Goal: Navigation & Orientation: Find specific page/section

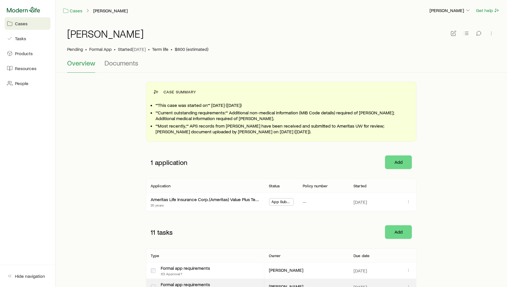
click at [26, 9] on icon at bounding box center [23, 10] width 33 height 6
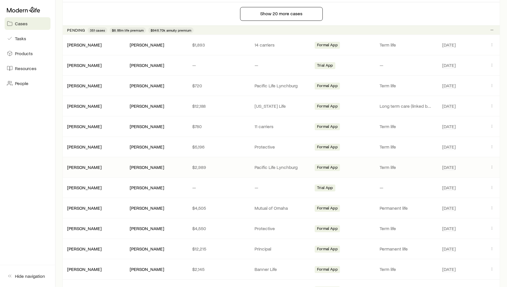
scroll to position [491, 0]
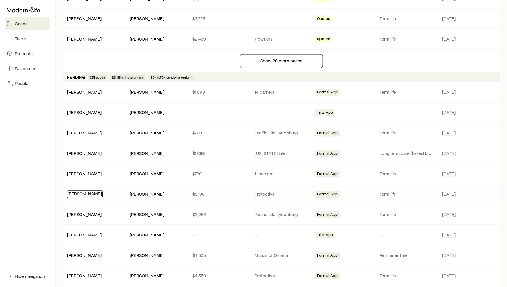
click at [79, 191] on link "[PERSON_NAME]" at bounding box center [84, 193] width 34 height 5
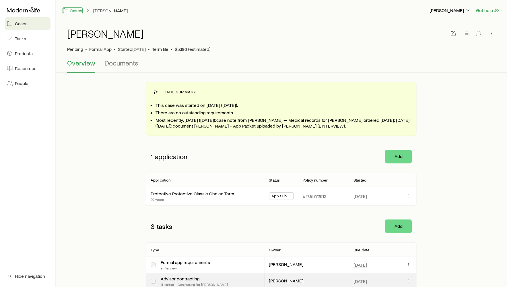
click at [74, 11] on link "Cases" at bounding box center [73, 10] width 20 height 7
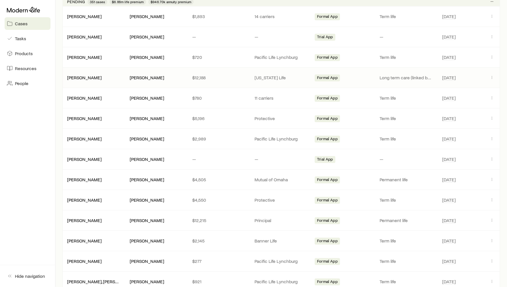
scroll to position [570, 0]
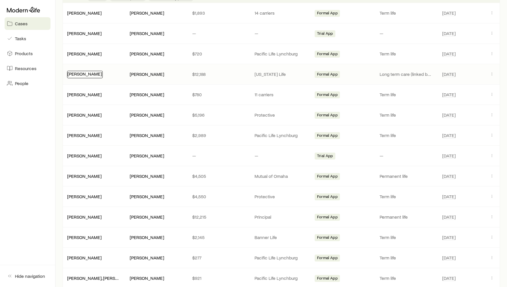
click at [76, 71] on link "[PERSON_NAME]" at bounding box center [84, 73] width 34 height 5
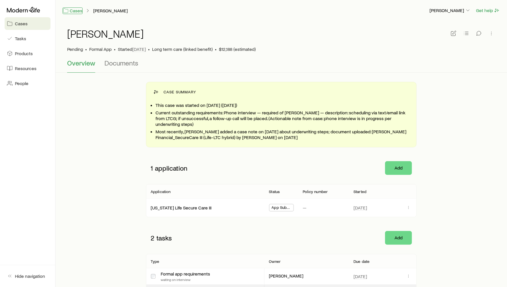
click at [75, 12] on link "Cases" at bounding box center [73, 10] width 20 height 7
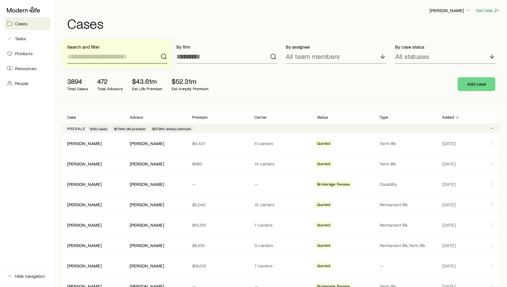
click at [94, 55] on input at bounding box center [117, 57] width 100 height 14
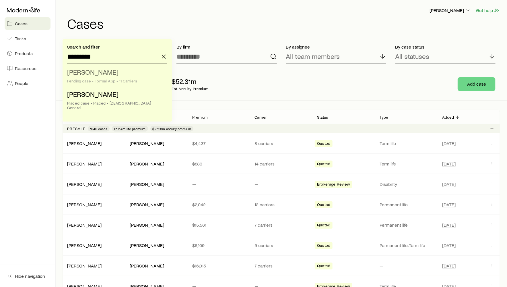
click at [90, 74] on span "[PERSON_NAME]" at bounding box center [92, 72] width 51 height 8
type input "**********"
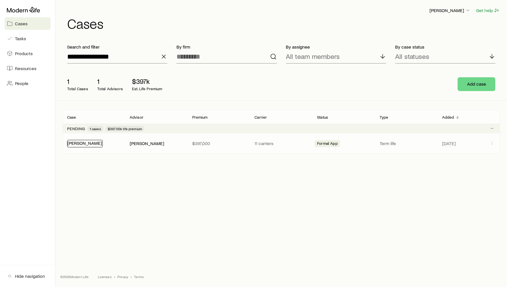
click at [78, 144] on link "[PERSON_NAME]" at bounding box center [84, 142] width 34 height 5
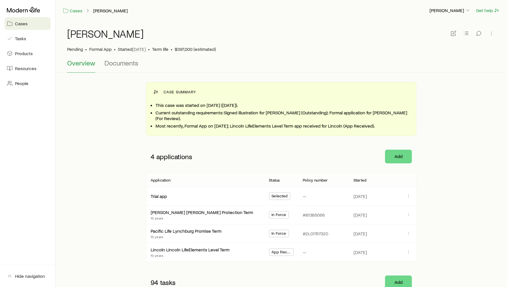
click at [26, 13] on div at bounding box center [28, 10] width 46 height 10
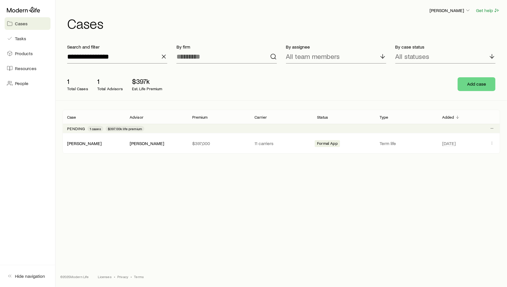
click at [162, 57] on icon "button" at bounding box center [163, 56] width 7 height 7
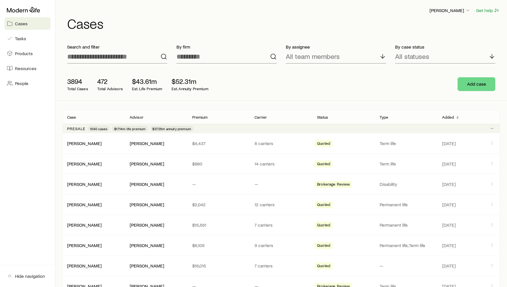
click at [137, 29] on h1 "Cases" at bounding box center [283, 23] width 433 height 14
